Goal: Task Accomplishment & Management: Complete application form

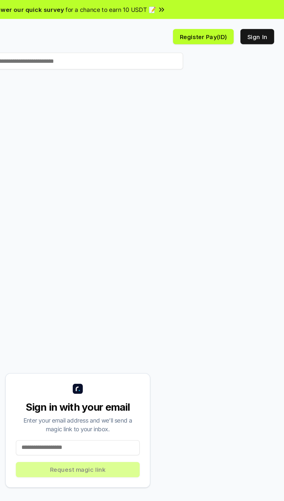
click at [263, 24] on button "Sign In" at bounding box center [264, 25] width 23 height 10
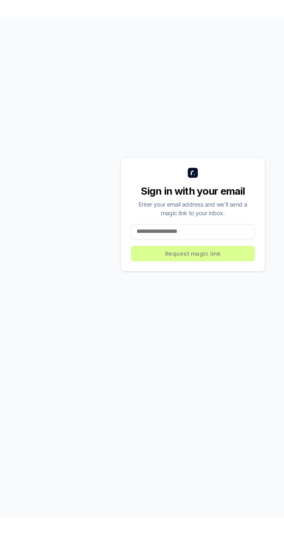
scroll to position [15, 0]
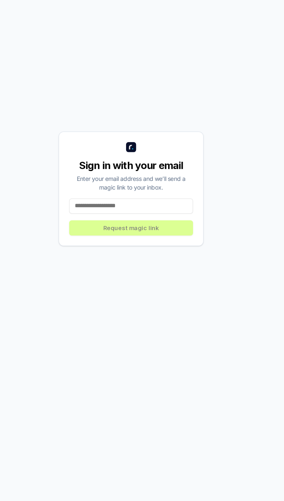
click at [109, 298] on input at bounding box center [141, 292] width 85 height 10
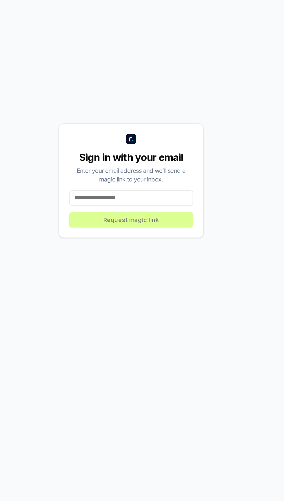
scroll to position [32, 0]
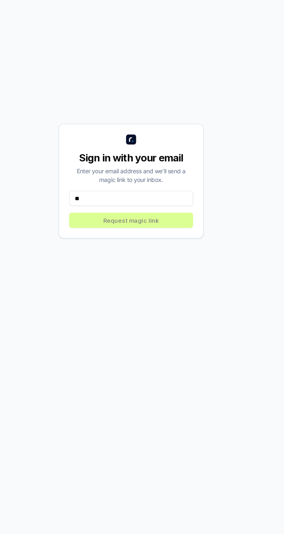
type input "*"
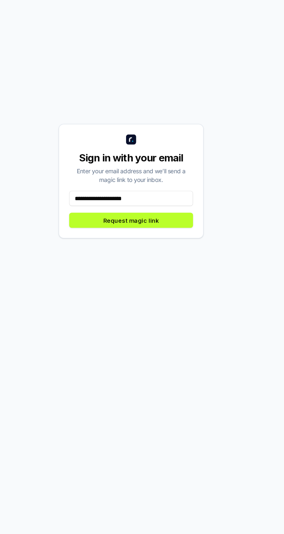
type input "**********"
click at [159, 313] on button "Request magic link" at bounding box center [141, 308] width 85 height 10
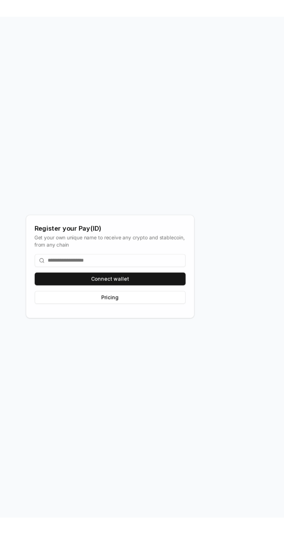
scroll to position [1, 0]
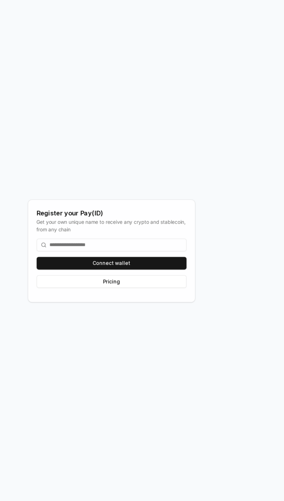
click at [155, 311] on button "Connect wallet" at bounding box center [141, 305] width 123 height 10
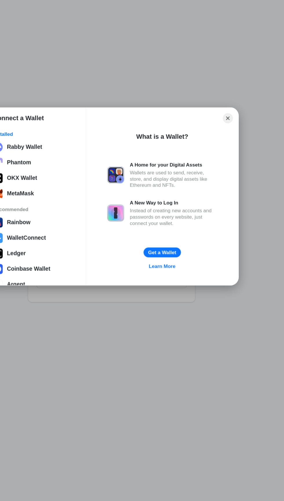
click at [78, 210] on div "Rabby Wallet" at bounding box center [70, 209] width 29 height 5
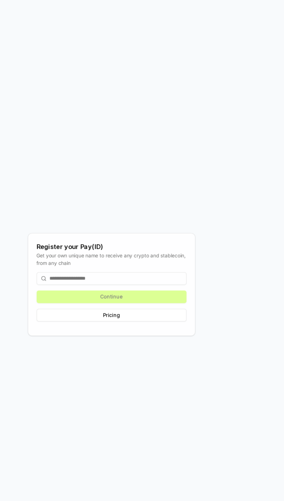
click at [102, 296] on input at bounding box center [141, 290] width 123 height 10
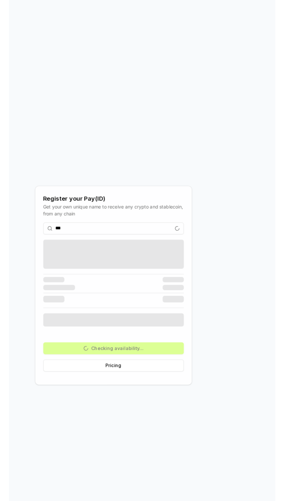
scroll to position [8, 0]
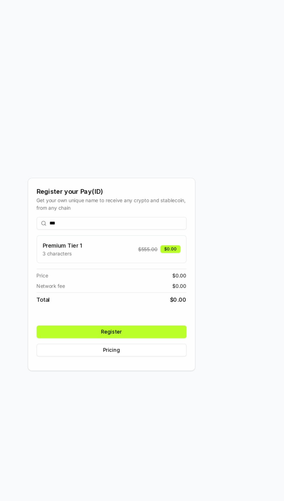
type input "***"
click at [102, 340] on button "Register" at bounding box center [141, 335] width 123 height 10
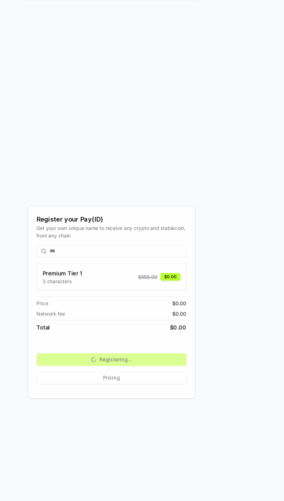
scroll to position [0, 0]
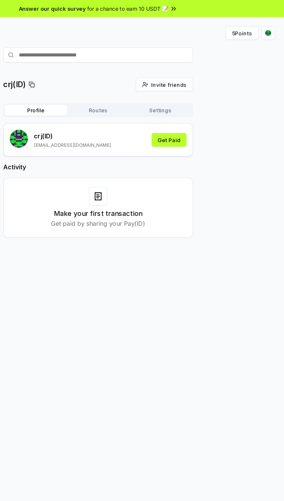
click at [253, 24] on button "5 Points" at bounding box center [251, 25] width 25 height 10
